Goal: Task Accomplishment & Management: Manage account settings

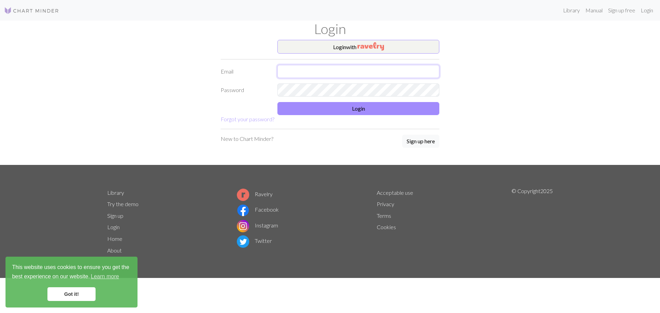
click at [367, 73] on input "text" at bounding box center [358, 71] width 162 height 13
type input "[EMAIL_ADDRESS][DOMAIN_NAME]"
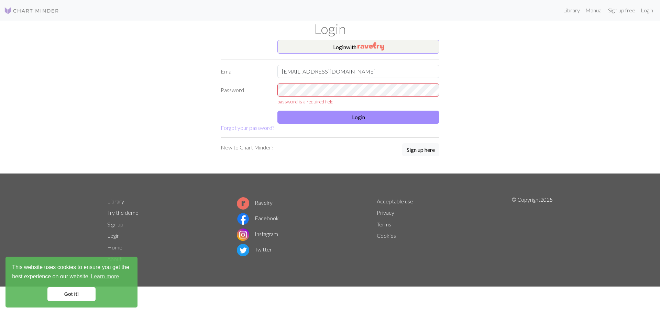
drag, startPoint x: 61, startPoint y: 289, endPoint x: 65, endPoint y: 289, distance: 3.8
click at [61, 289] on link "Got it!" at bounding box center [71, 294] width 48 height 14
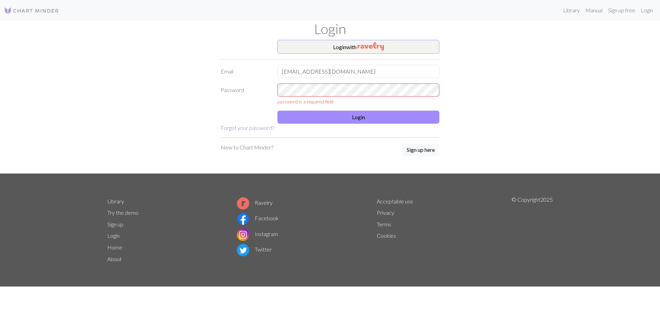
click at [248, 130] on link "Forgot your password?" at bounding box center [248, 127] width 54 height 7
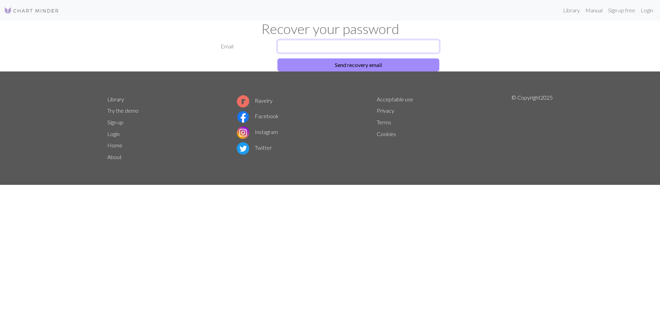
click at [423, 46] on input "text" at bounding box center [358, 46] width 162 height 13
type input "[EMAIL_ADDRESS][DOMAIN_NAME]"
click at [372, 65] on button "Send recovery email" at bounding box center [358, 64] width 162 height 13
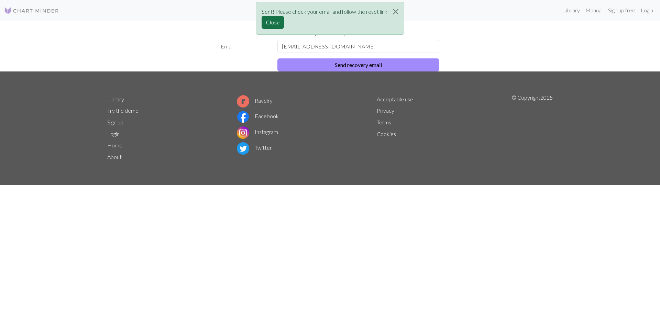
click at [271, 21] on button "Close" at bounding box center [273, 22] width 22 height 13
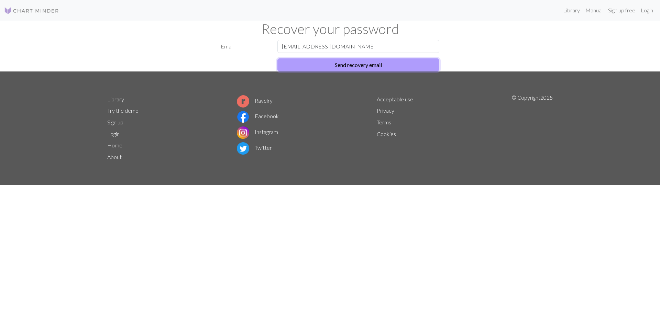
click at [355, 62] on button "Send recovery email" at bounding box center [358, 64] width 162 height 13
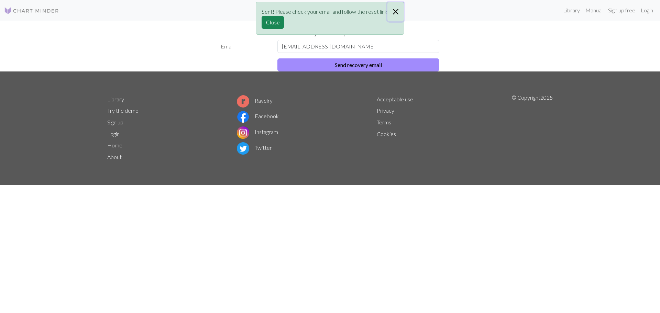
drag, startPoint x: 397, startPoint y: 12, endPoint x: 419, endPoint y: 18, distance: 23.1
click at [397, 12] on button "Close" at bounding box center [395, 11] width 16 height 19
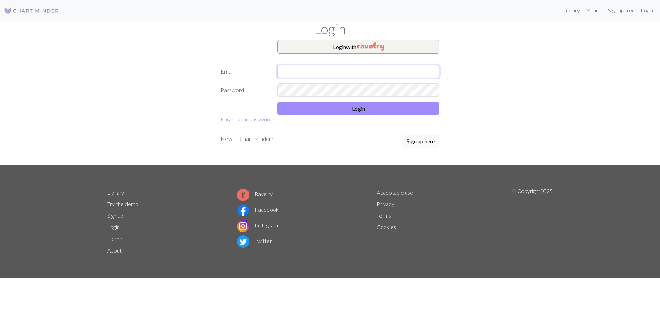
click at [316, 70] on input "text" at bounding box center [358, 71] width 162 height 13
type input "[EMAIL_ADDRESS][DOMAIN_NAME]"
click at [361, 109] on button "Login" at bounding box center [358, 108] width 162 height 13
click at [356, 109] on button "Login" at bounding box center [358, 108] width 162 height 13
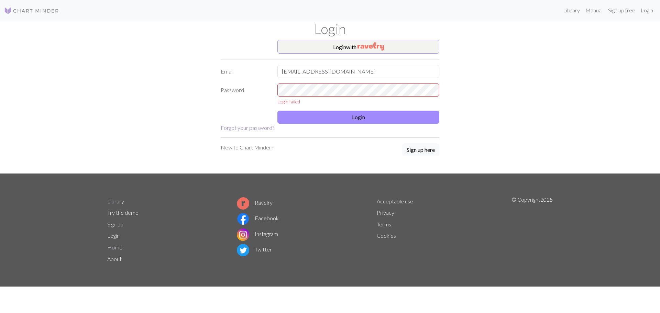
click at [245, 127] on link "Forgot your password?" at bounding box center [248, 127] width 54 height 7
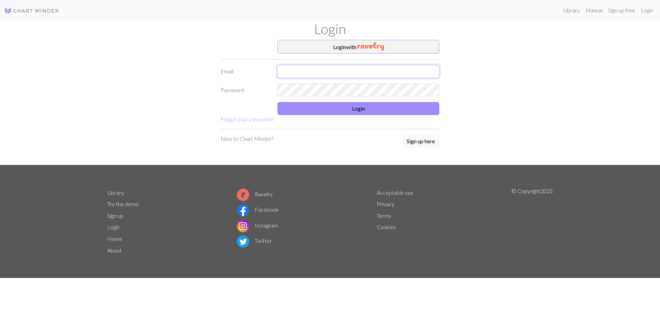
click at [323, 71] on input "text" at bounding box center [358, 71] width 162 height 13
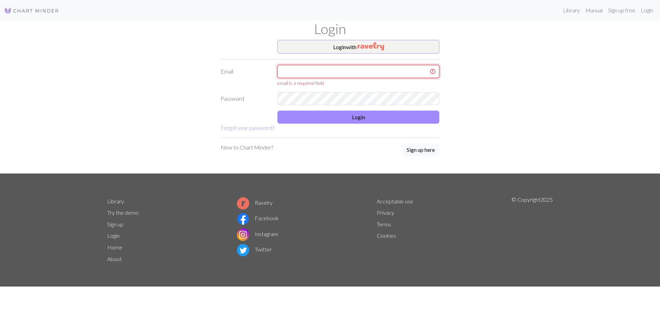
type input "[EMAIL_ADDRESS][DOMAIN_NAME]"
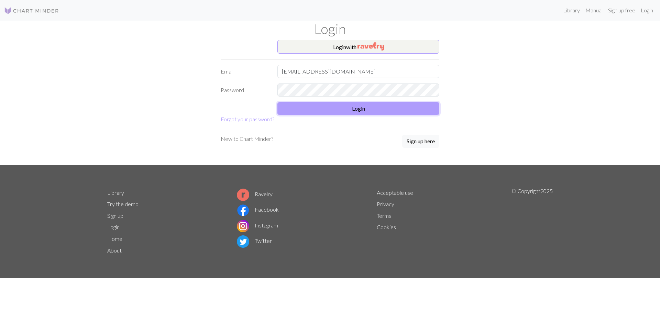
click at [363, 107] on button "Login" at bounding box center [358, 108] width 162 height 13
click at [357, 106] on button "Login" at bounding box center [358, 108] width 162 height 13
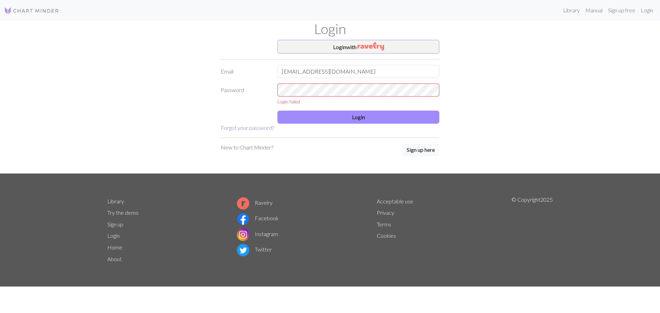
click at [245, 126] on link "Forgot your password?" at bounding box center [248, 127] width 54 height 7
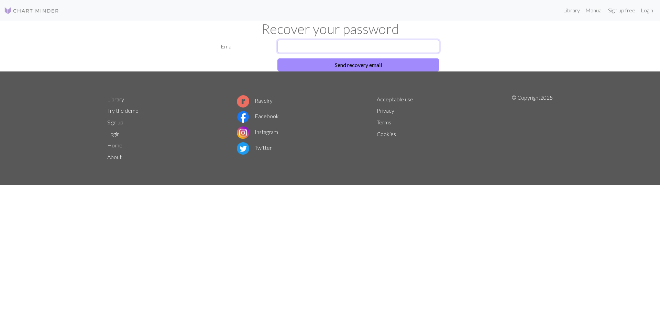
click at [388, 45] on input "text" at bounding box center [358, 46] width 162 height 13
type input "[EMAIL_ADDRESS][DOMAIN_NAME]"
click at [370, 62] on button "Send recovery email" at bounding box center [358, 64] width 162 height 13
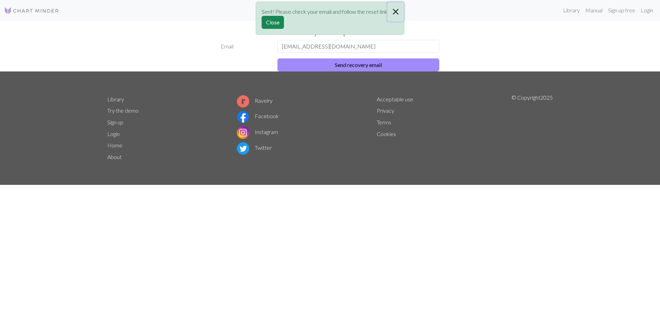
click at [396, 15] on button "Close" at bounding box center [395, 11] width 16 height 19
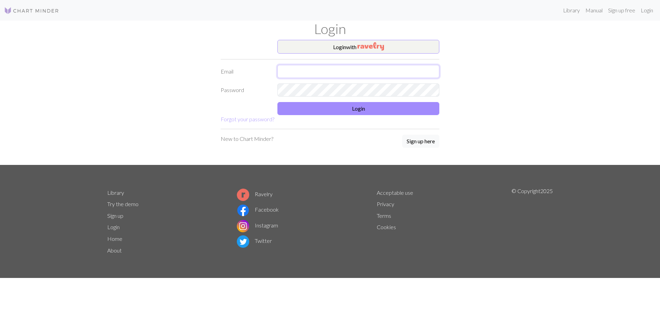
click at [334, 74] on input "text" at bounding box center [358, 71] width 162 height 13
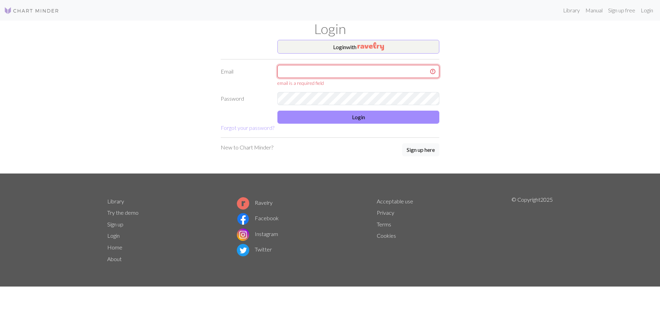
type input "[EMAIL_ADDRESS][DOMAIN_NAME]"
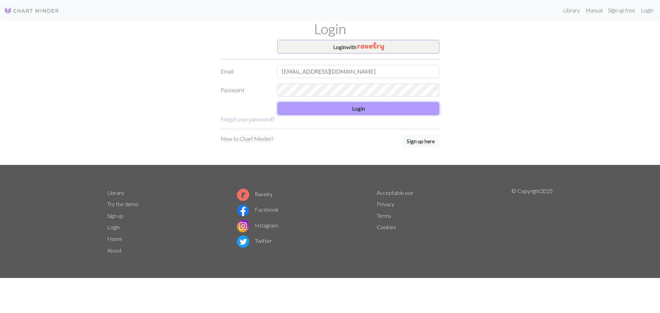
click at [360, 108] on button "Login" at bounding box center [358, 108] width 162 height 13
click at [354, 106] on button "Login" at bounding box center [358, 108] width 162 height 13
click at [650, 10] on link "Login" at bounding box center [647, 10] width 18 height 14
